Goal: Transaction & Acquisition: Purchase product/service

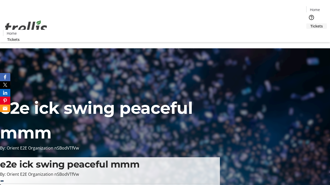
click at [310, 23] on span "Tickets" at bounding box center [316, 25] width 12 height 5
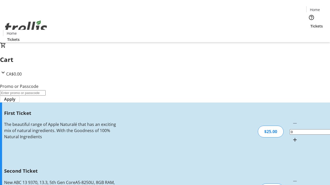
click at [292, 137] on mat-icon "Increment by one" at bounding box center [295, 140] width 6 height 6
type input "1"
type input "2"
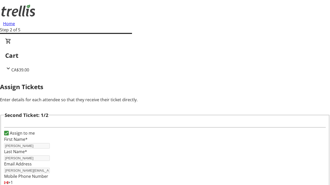
type input "[PERSON_NAME]"
type input "[PERSON_NAME][EMAIL_ADDRESS][DOMAIN_NAME]"
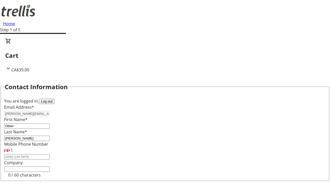
type input "Other"
type input "Name"
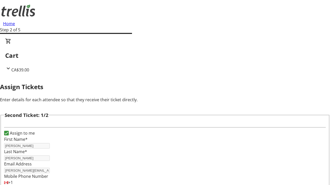
type input "New"
type input "Name"
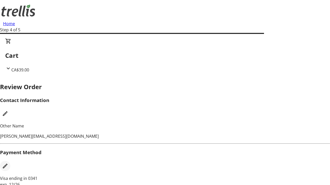
click at [8, 163] on mat-icon "Edit Payment Method" at bounding box center [5, 166] width 6 height 6
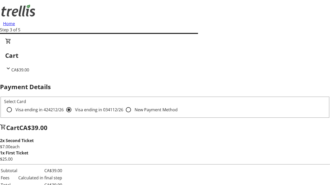
click at [14, 105] on input "Visa ending in 4242 12/26" at bounding box center [9, 110] width 10 height 10
radio input "true"
